Goal: Task Accomplishment & Management: Complete application form

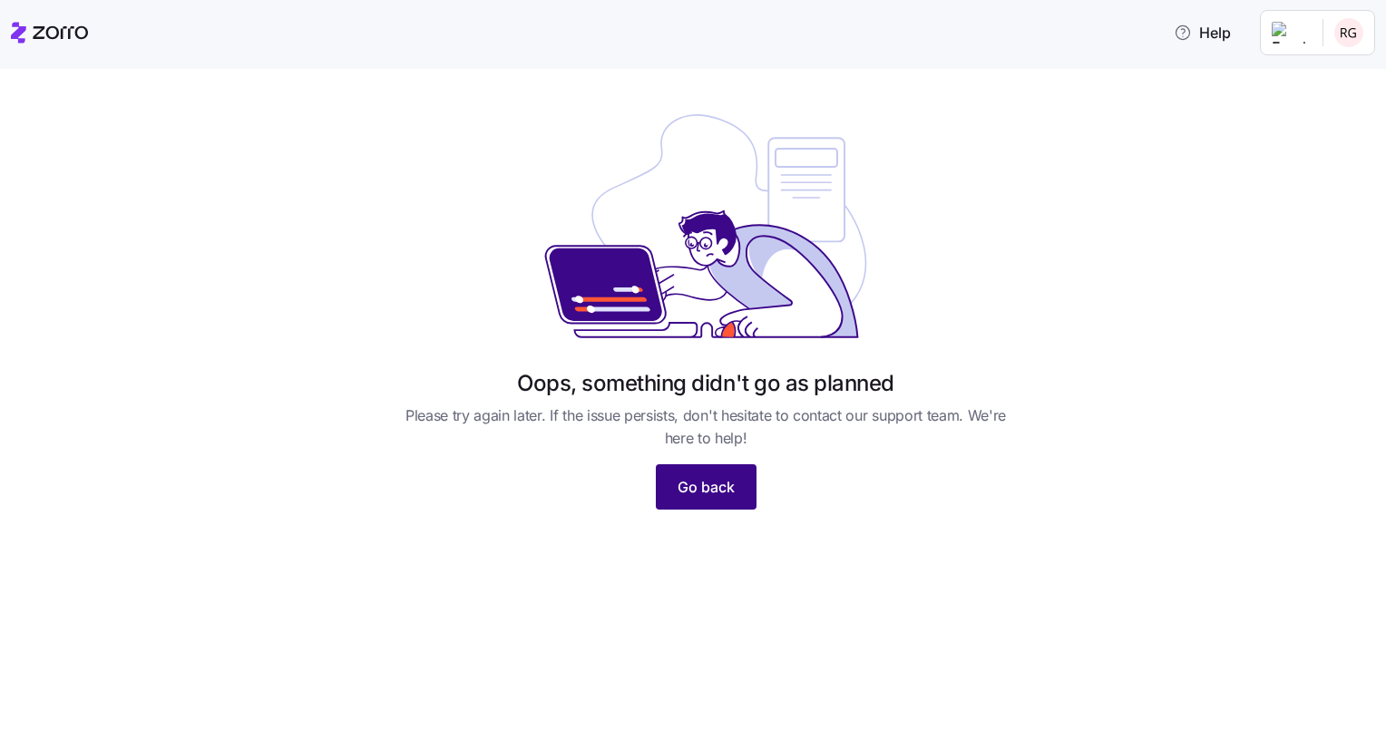
click at [697, 479] on span "Go back" at bounding box center [706, 487] width 57 height 22
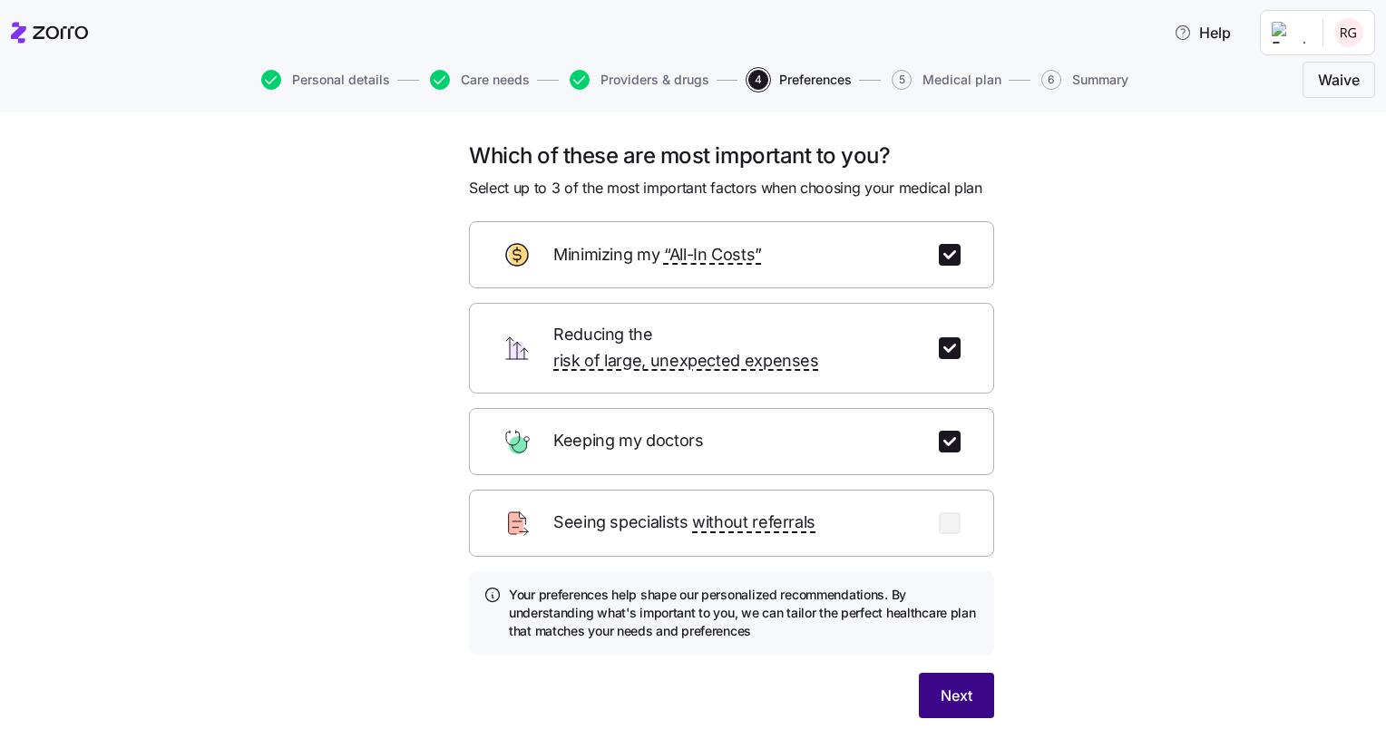
click at [944, 685] on span "Next" at bounding box center [957, 696] width 32 height 22
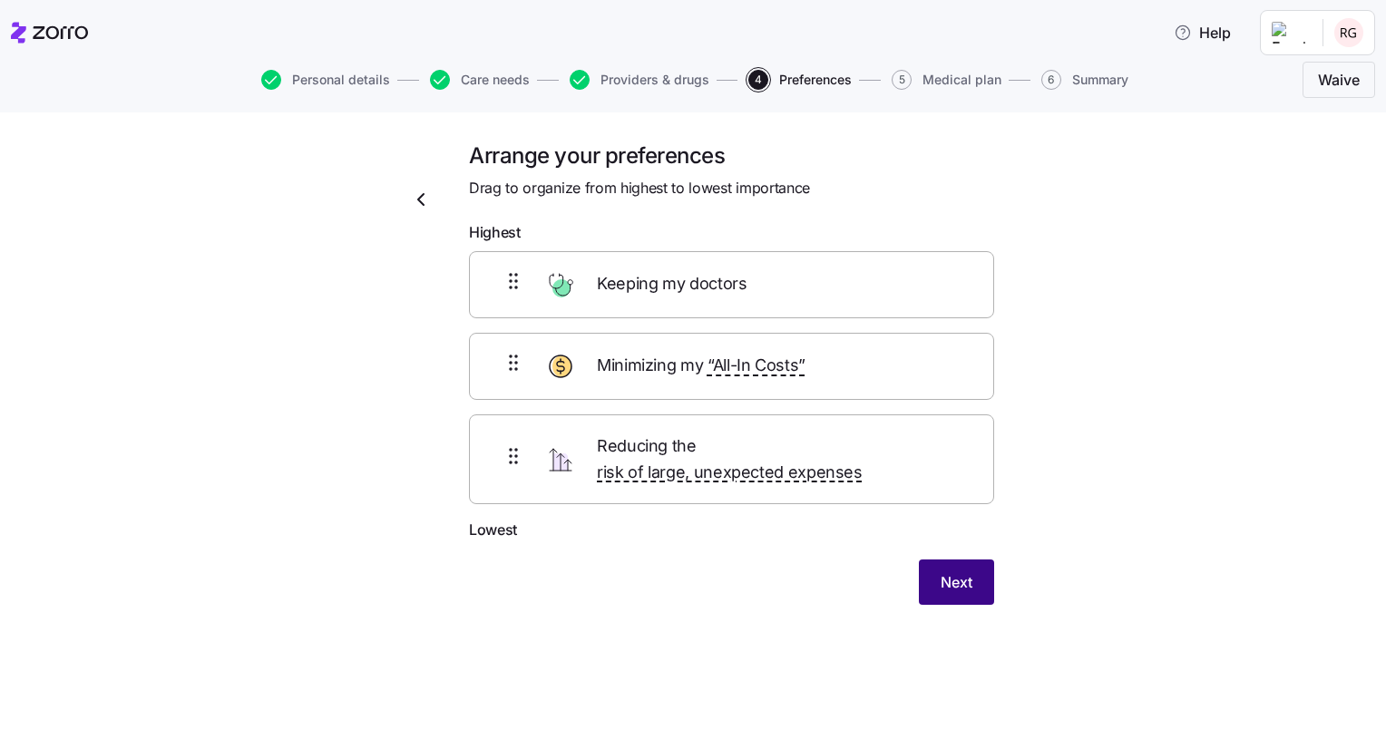
click at [949, 571] on span "Next" at bounding box center [957, 582] width 32 height 22
